Goal: Task Accomplishment & Management: Use online tool/utility

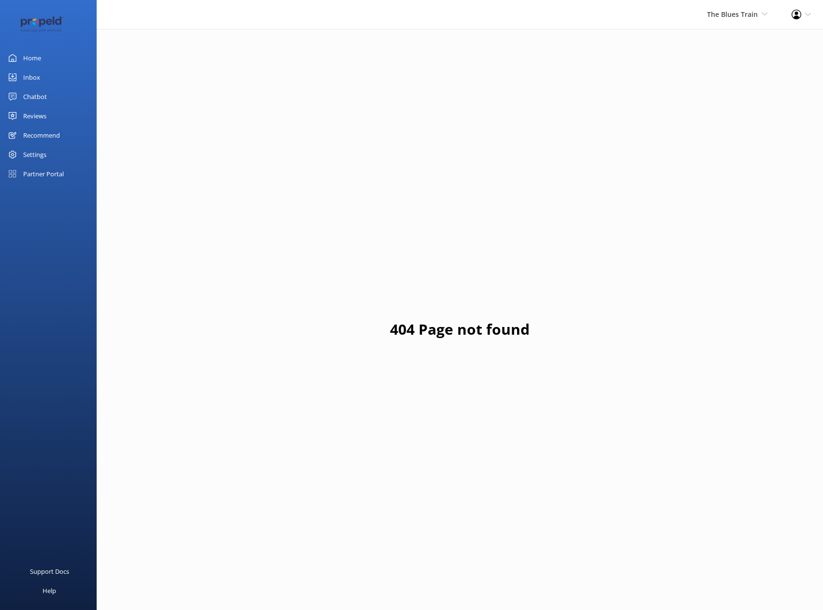
click at [43, 115] on div "Reviews" at bounding box center [34, 115] width 23 height 19
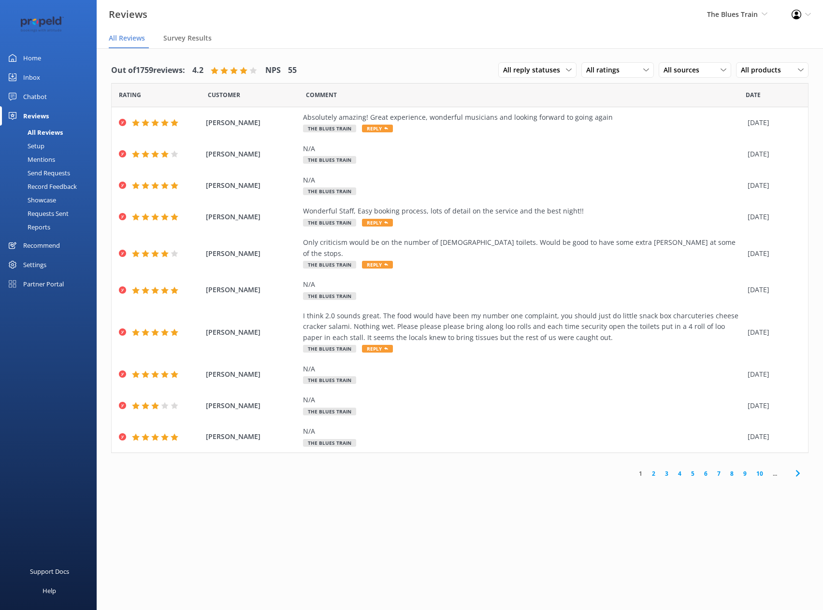
click at [52, 166] on div "Send Requests" at bounding box center [38, 173] width 64 height 14
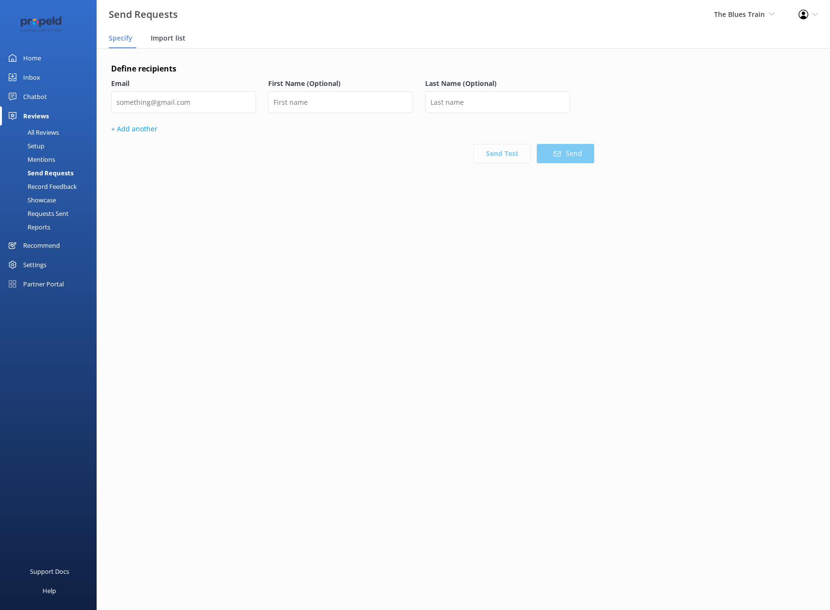
click at [169, 47] on div "Import list" at bounding box center [170, 38] width 39 height 19
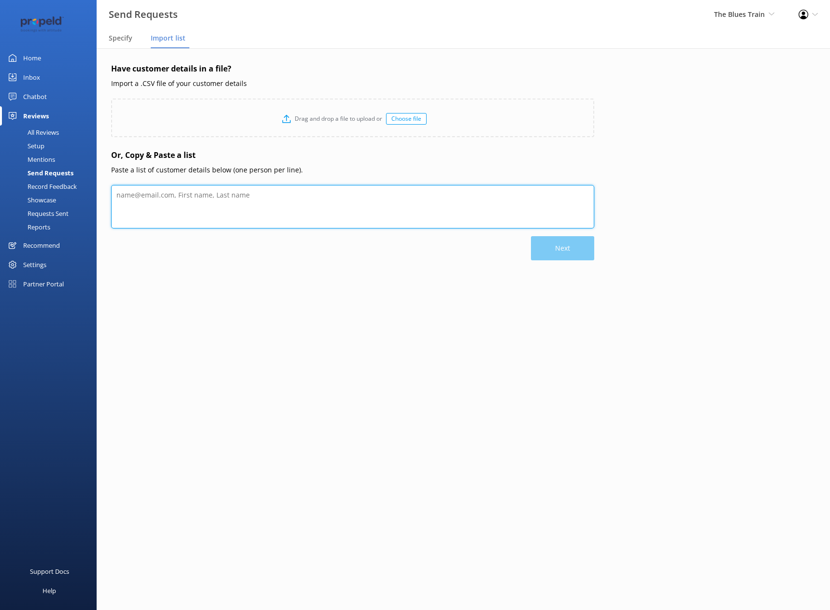
click at [164, 200] on textarea at bounding box center [352, 206] width 483 height 43
paste textarea "Email [PERSON_NAME][EMAIL_ADDRESS][PERSON_NAME][PERSON_NAME][DOMAIN_NAME] [EMAI…"
click at [162, 188] on textarea "To enrich screen reader interactions, please activate Accessibility in Grammarl…" at bounding box center [352, 206] width 483 height 43
type textarea "[PERSON_NAME][EMAIL_ADDRESS][PERSON_NAME][PERSON_NAME][DOMAIN_NAME] [EMAIL_ADDR…"
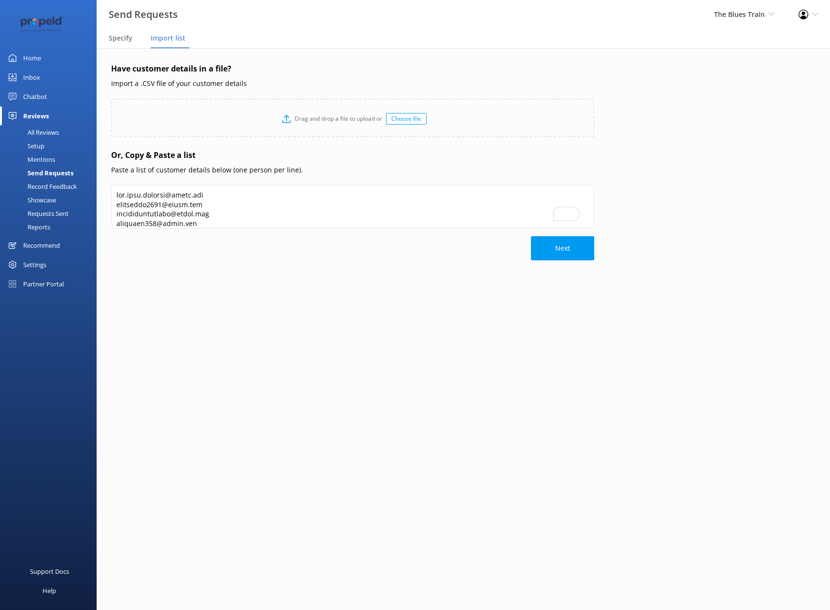
click at [198, 301] on div "Have customer details in a file? Import a .CSV file of your customer details Dr…" at bounding box center [352, 191] width 483 height 256
click at [533, 251] on button "Next" at bounding box center [562, 248] width 63 height 24
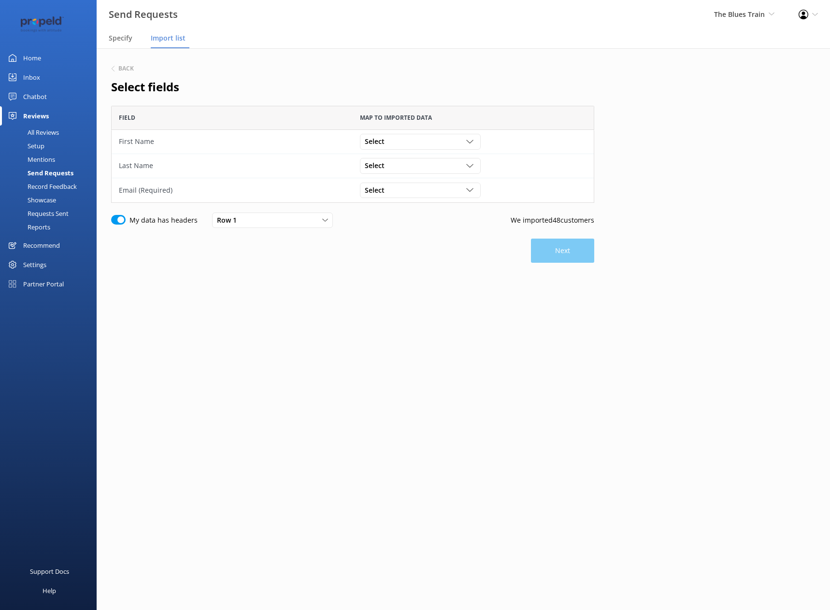
click at [419, 181] on div "Select [PERSON_NAME][EMAIL_ADDRESS][PERSON_NAME][PERSON_NAME][DOMAIN_NAME]" at bounding box center [473, 190] width 241 height 24
click at [415, 199] on div "Select [PERSON_NAME][EMAIL_ADDRESS][PERSON_NAME][PERSON_NAME][DOMAIN_NAME]" at bounding box center [473, 190] width 241 height 24
click at [421, 190] on div "Select" at bounding box center [420, 190] width 116 height 11
click at [417, 211] on div "[PERSON_NAME][EMAIL_ADDRESS][PERSON_NAME][PERSON_NAME][DOMAIN_NAME]" at bounding box center [420, 219] width 110 height 29
click at [434, 130] on div "Select [PERSON_NAME][EMAIL_ADDRESS][PERSON_NAME][PERSON_NAME][DOMAIN_NAME]" at bounding box center [473, 142] width 241 height 24
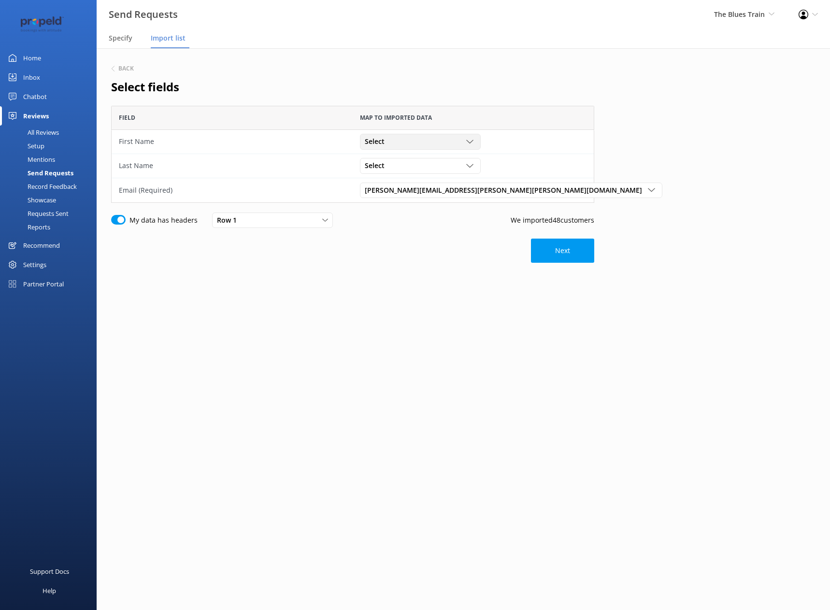
click at [434, 135] on div "Select [PERSON_NAME][EMAIL_ADDRESS][PERSON_NAME][PERSON_NAME][DOMAIN_NAME]" at bounding box center [420, 141] width 121 height 15
click at [122, 219] on input "My data has headers" at bounding box center [118, 220] width 14 height 10
checkbox input "false"
click at [553, 243] on button "Next" at bounding box center [562, 246] width 63 height 24
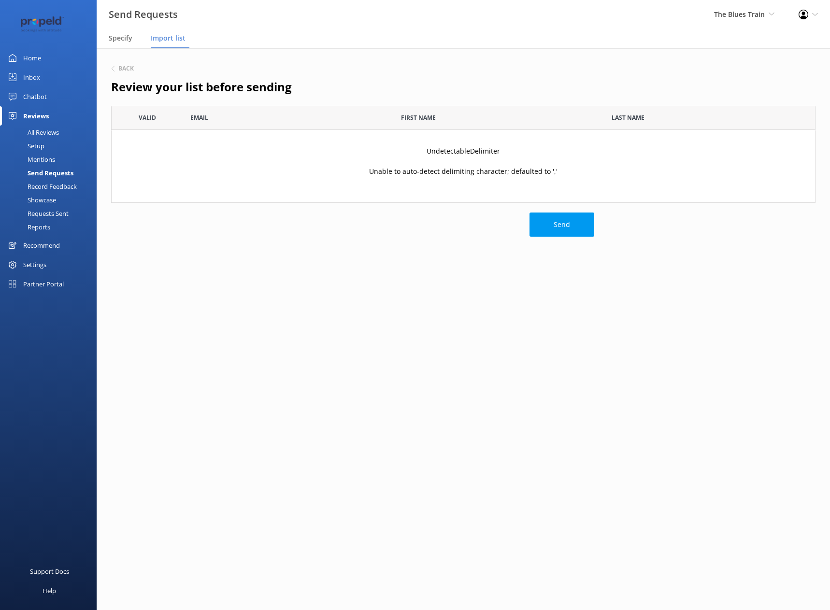
click at [473, 175] on p "Unable to auto-detect delimiting character; defaulted to ','" at bounding box center [463, 171] width 188 height 11
click at [457, 156] on p "UndetectableDelimiter" at bounding box center [463, 151] width 73 height 11
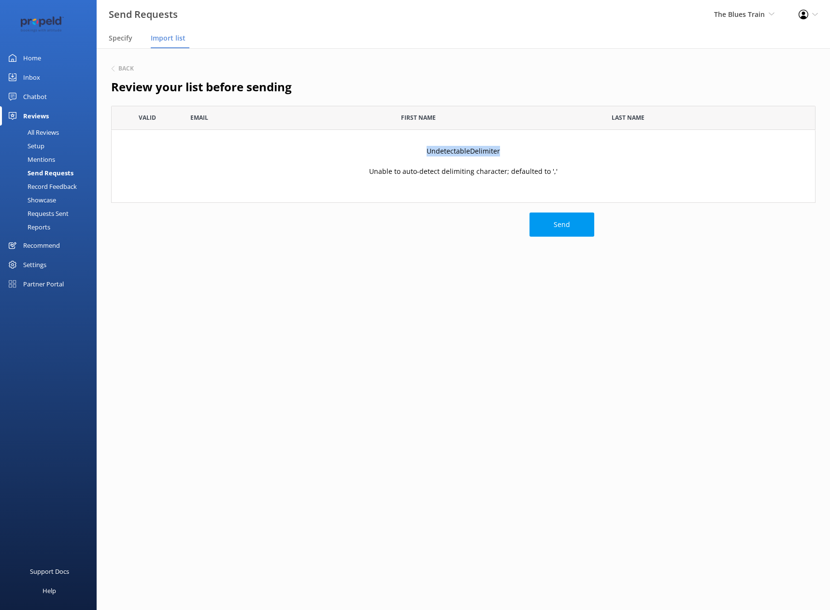
click at [457, 156] on p "UndetectableDelimiter" at bounding box center [463, 151] width 73 height 11
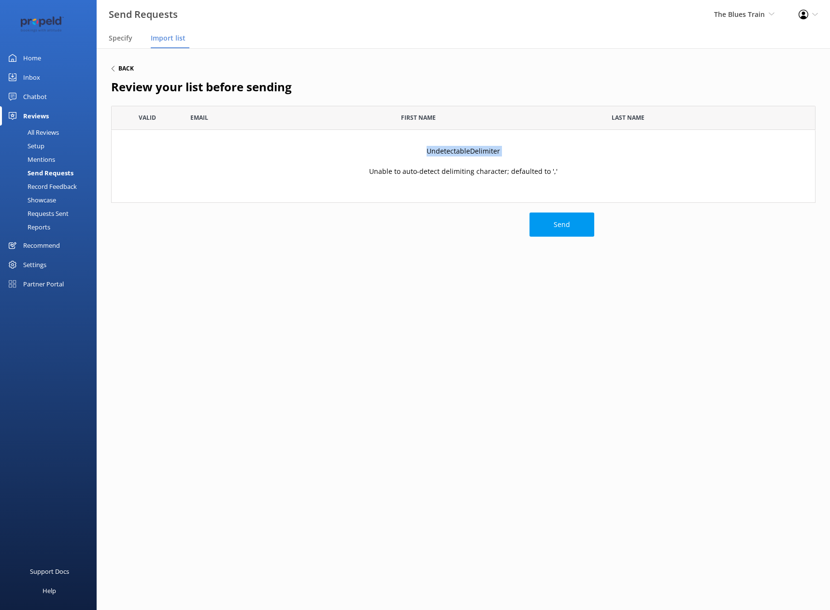
click at [128, 69] on h6 "Back" at bounding box center [125, 69] width 15 height 6
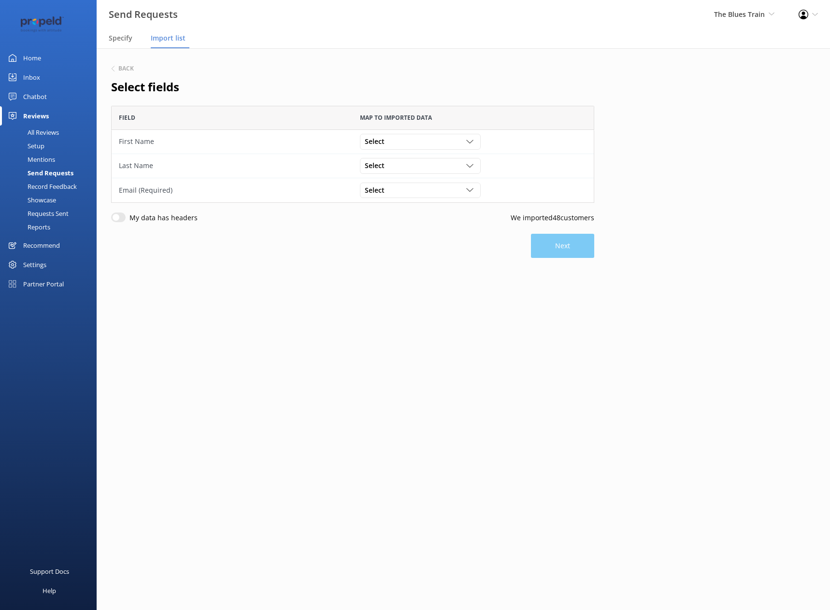
click at [128, 69] on h6 "Back" at bounding box center [125, 69] width 15 height 6
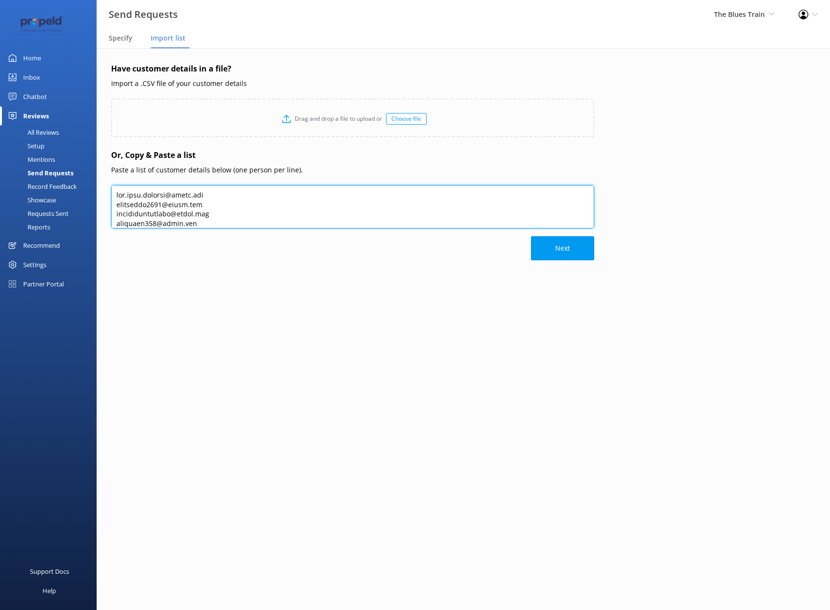
click at [226, 207] on textarea at bounding box center [352, 206] width 483 height 43
type textarea "[EMAIL_ADDRESS][DOMAIN_NAME]"
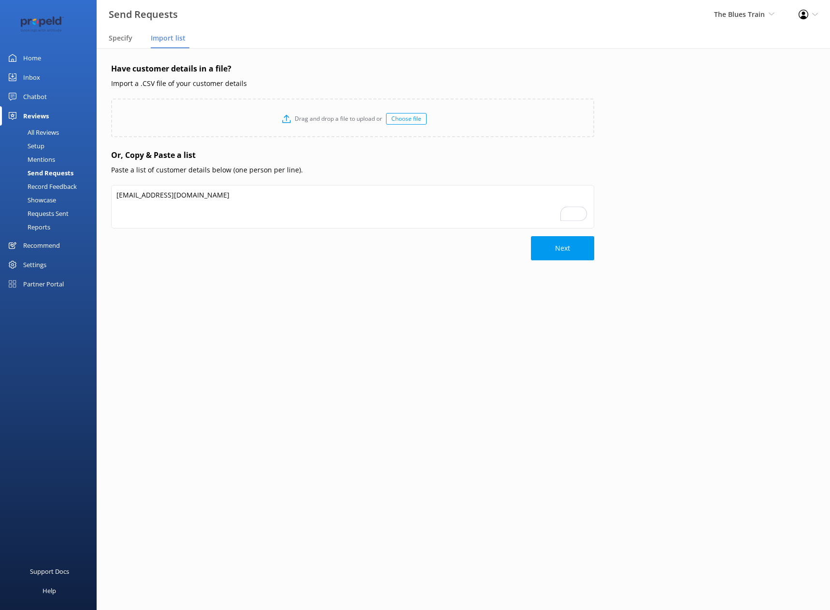
click at [262, 311] on div "Have customer details in a file? Import a .CSV file of your customer details Dr…" at bounding box center [352, 191] width 483 height 256
click at [563, 252] on button "Next" at bounding box center [562, 248] width 63 height 24
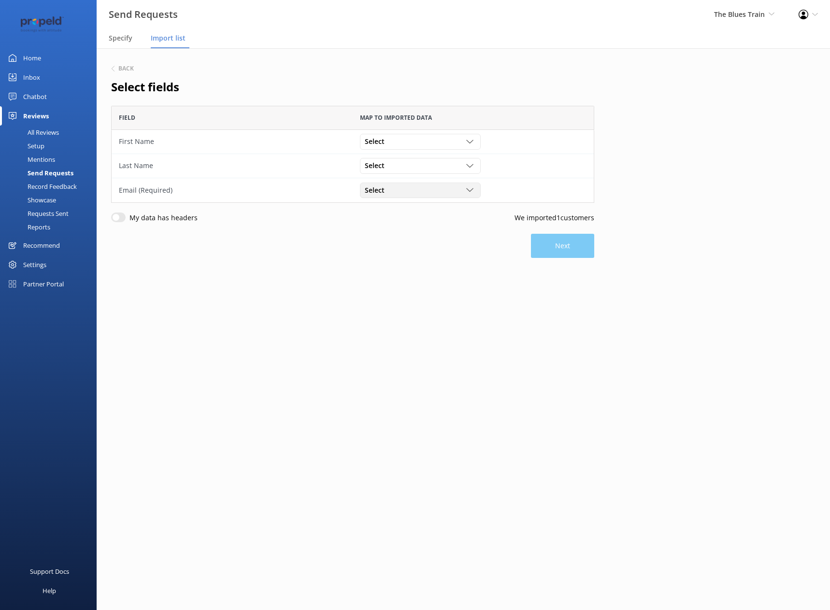
click at [452, 192] on div "Select" at bounding box center [420, 190] width 116 height 11
click at [446, 211] on link "[EMAIL_ADDRESS][DOMAIN_NAME]" at bounding box center [419, 210] width 119 height 19
click at [576, 244] on button "Next" at bounding box center [562, 246] width 63 height 24
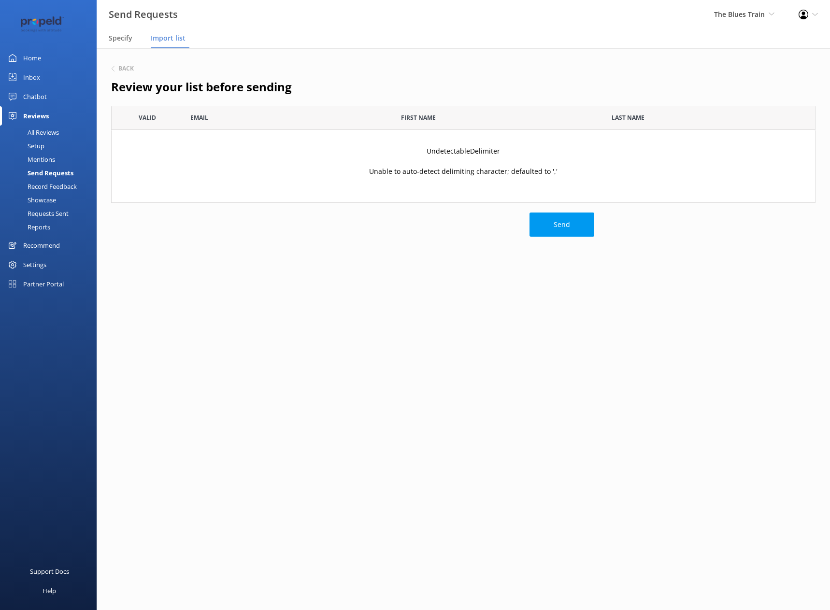
click at [477, 159] on div "UndetectableDelimiter Unable to auto-detect delimiting character; defaulted to …" at bounding box center [463, 166] width 704 height 72
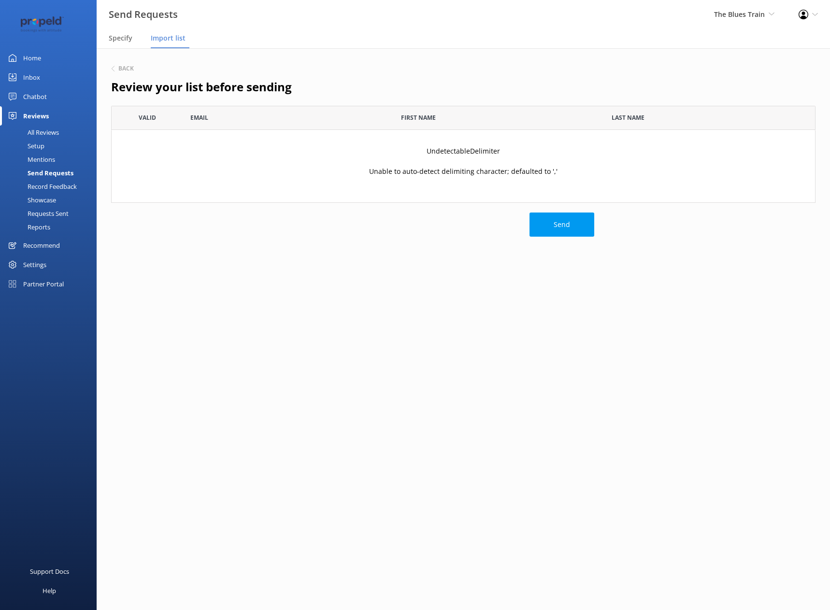
click at [470, 176] on p "Unable to auto-detect delimiting character; defaulted to ','" at bounding box center [463, 171] width 188 height 11
click at [133, 72] on div "Back" at bounding box center [463, 69] width 704 height 13
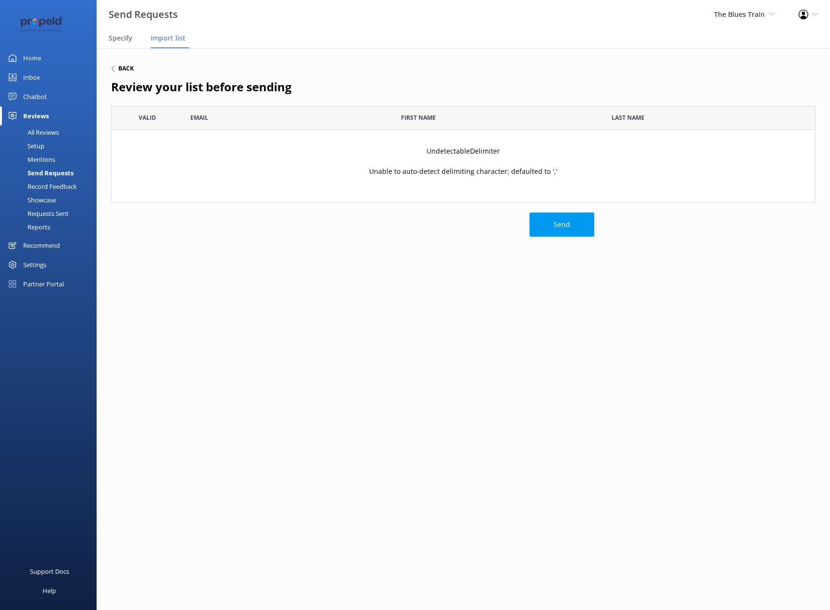
click at [128, 69] on h6 "Back" at bounding box center [125, 69] width 15 height 6
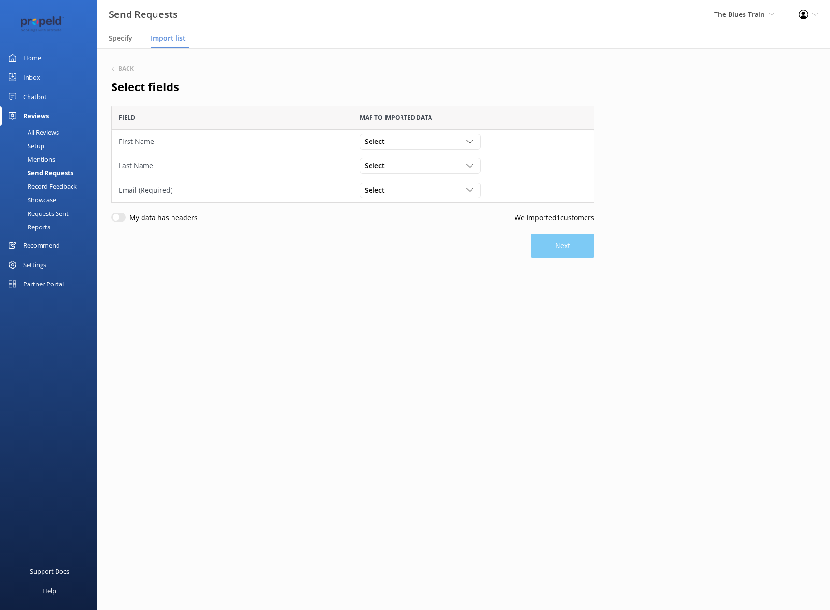
scroll to position [90, 476]
click at [130, 66] on h6 "Back" at bounding box center [125, 69] width 15 height 6
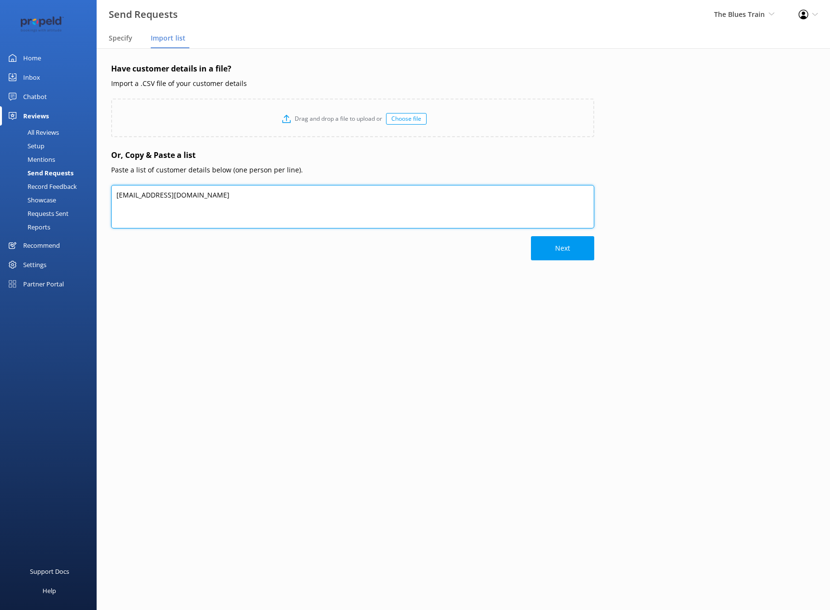
click at [227, 208] on textarea "[EMAIL_ADDRESS][DOMAIN_NAME]" at bounding box center [352, 206] width 483 height 43
type textarea "[EMAIL_ADDRESS][DOMAIN_NAME],[PERSON_NAME]"
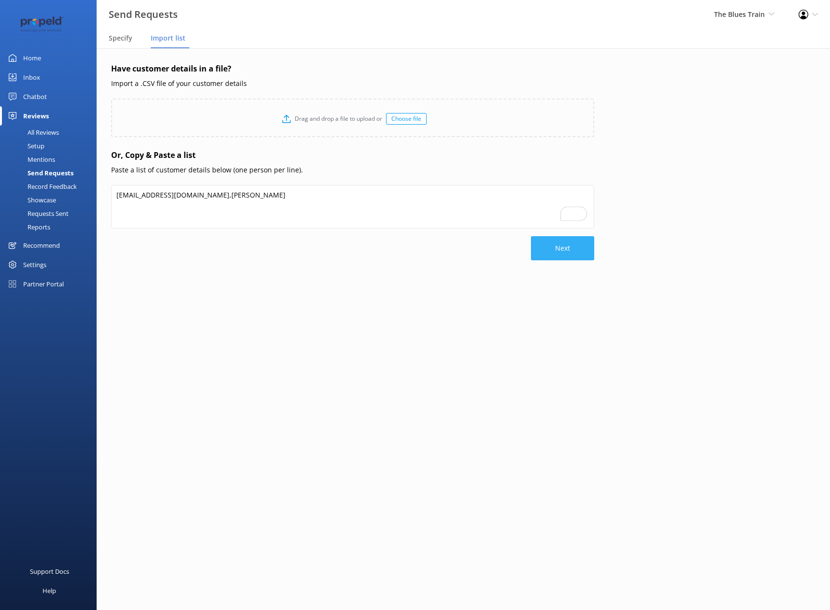
click at [552, 242] on button "Next" at bounding box center [562, 248] width 63 height 24
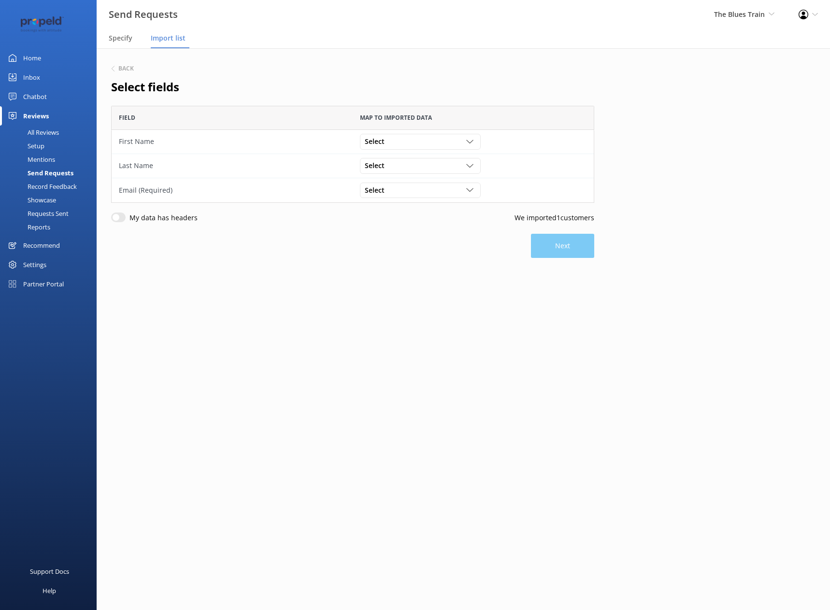
scroll to position [90, 476]
click at [445, 139] on div "Select" at bounding box center [420, 141] width 116 height 11
click at [429, 179] on link "fraser" at bounding box center [419, 181] width 119 height 19
click at [428, 190] on div "Select" at bounding box center [420, 190] width 116 height 11
click at [425, 206] on div "[EMAIL_ADDRESS][DOMAIN_NAME]" at bounding box center [414, 210] width 98 height 10
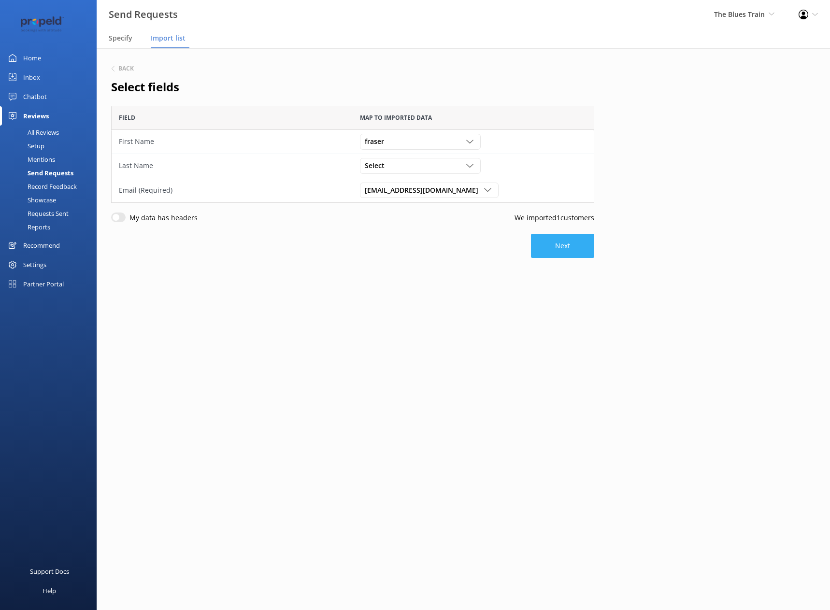
click at [567, 254] on button "Next" at bounding box center [562, 246] width 63 height 24
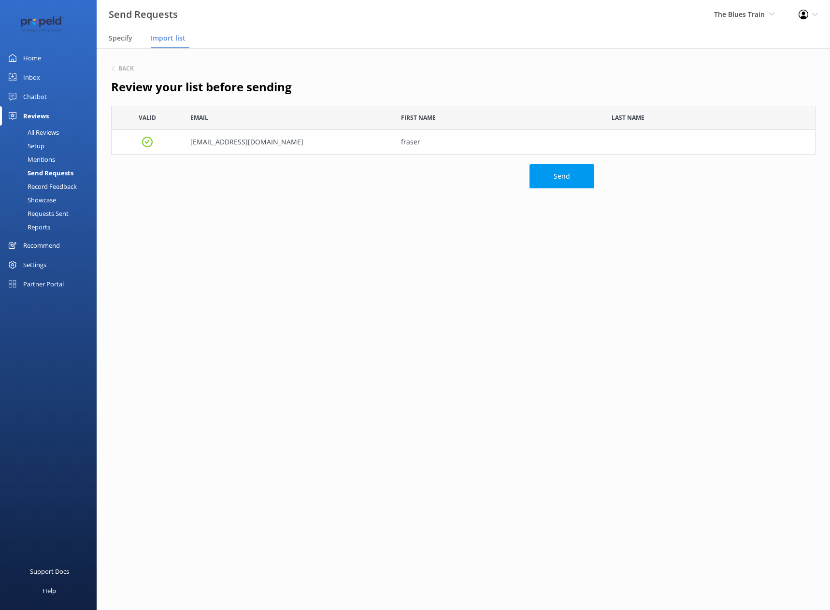
scroll to position [42, 697]
click at [68, 168] on div "Send Requests" at bounding box center [40, 173] width 68 height 14
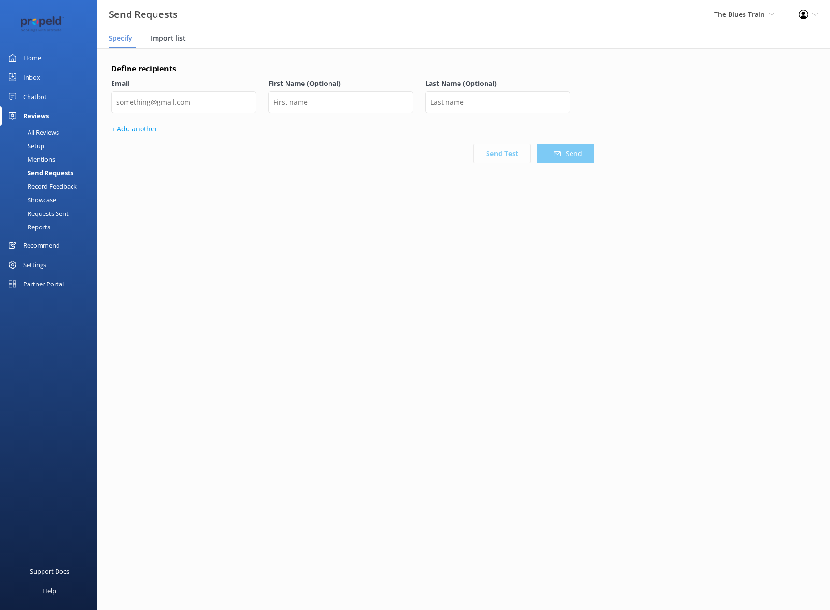
click at [161, 43] on span "Import list" at bounding box center [168, 38] width 35 height 10
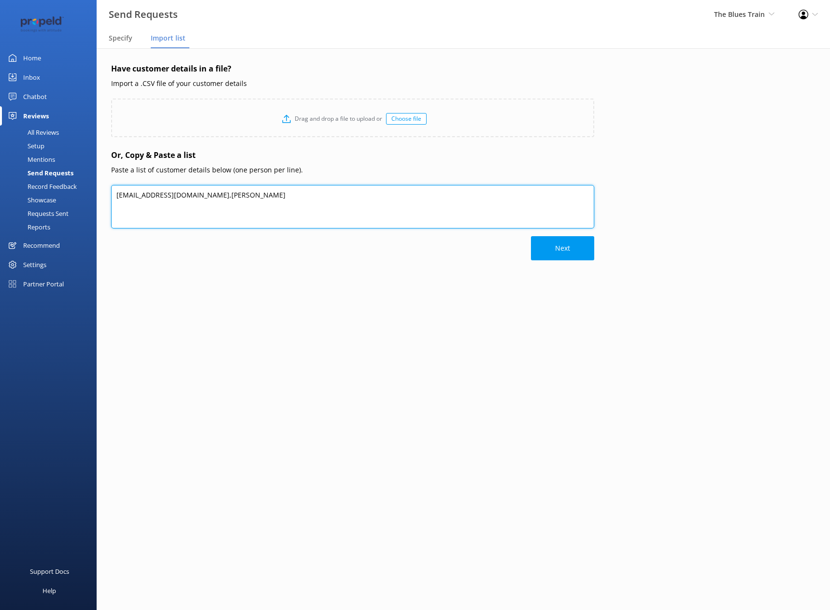
click at [222, 193] on textarea "[EMAIL_ADDRESS][DOMAIN_NAME],[PERSON_NAME]" at bounding box center [352, 206] width 483 height 43
type textarea "[EMAIL_ADDRESS][DOMAIN_NAME],"
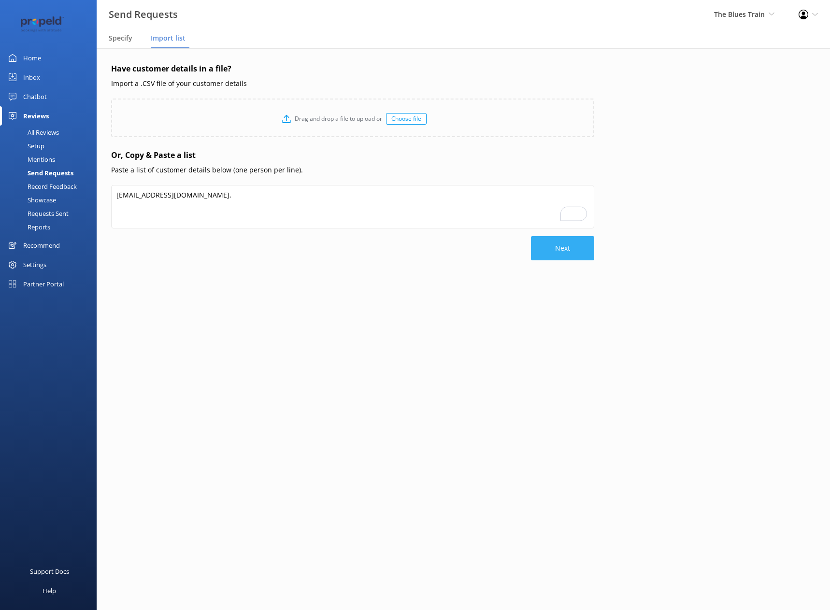
click at [590, 254] on button "Next" at bounding box center [562, 248] width 63 height 24
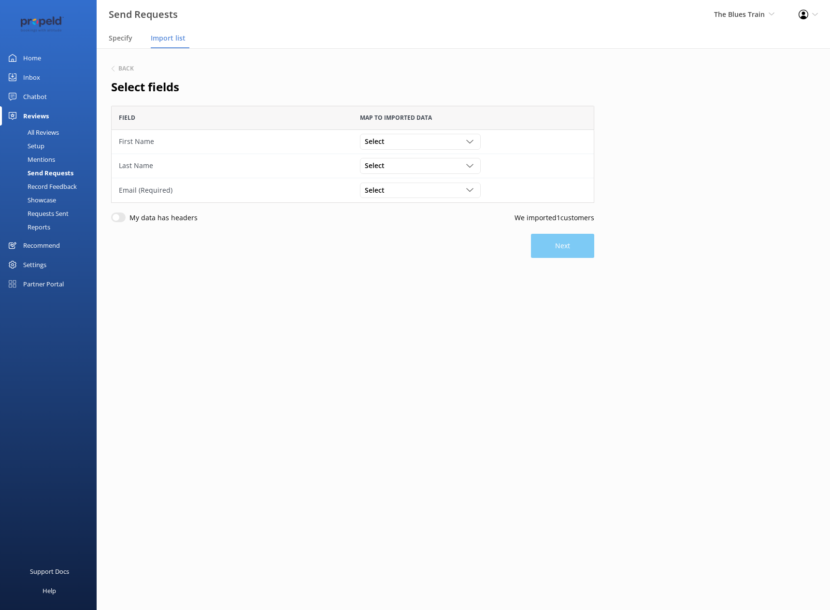
scroll to position [90, 476]
click at [416, 143] on div "Select" at bounding box center [420, 141] width 116 height 11
click at [413, 172] on link "grid" at bounding box center [419, 177] width 119 height 10
click at [412, 190] on div "Select" at bounding box center [420, 190] width 116 height 11
click at [412, 211] on div "[EMAIL_ADDRESS][DOMAIN_NAME]" at bounding box center [414, 210] width 98 height 10
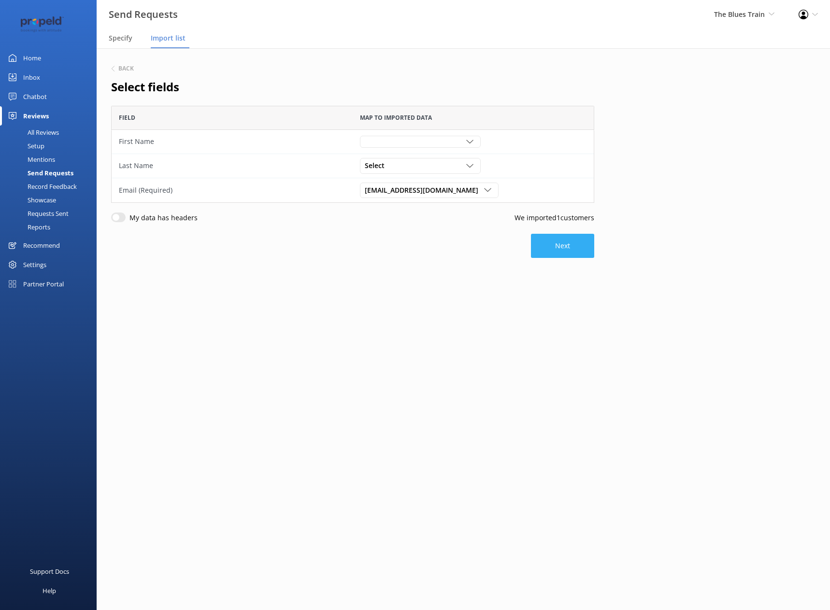
click at [546, 243] on button "Next" at bounding box center [562, 246] width 63 height 24
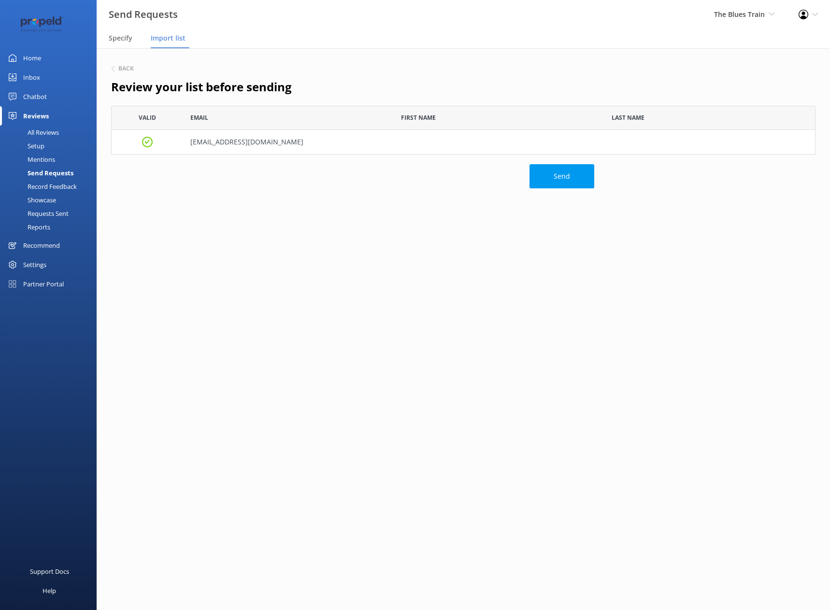
scroll to position [42, 697]
click at [618, 396] on main "Back Review your list before sending [PERSON_NAME] Email First Name Last Name […" at bounding box center [463, 329] width 733 height 562
